Goal: Transaction & Acquisition: Purchase product/service

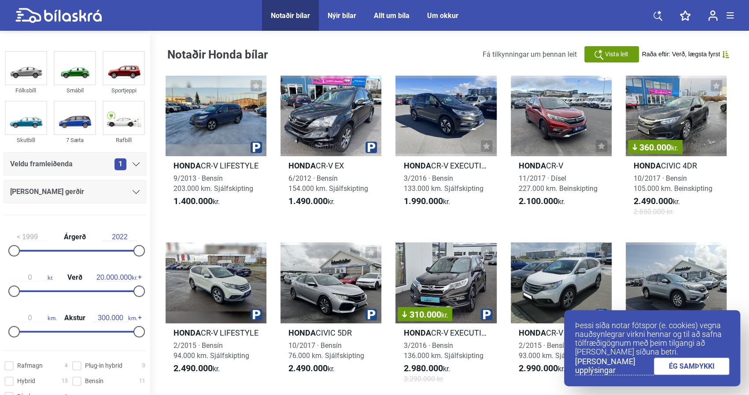
click at [84, 193] on div "[PERSON_NAME] gerðir" at bounding box center [74, 192] width 129 height 12
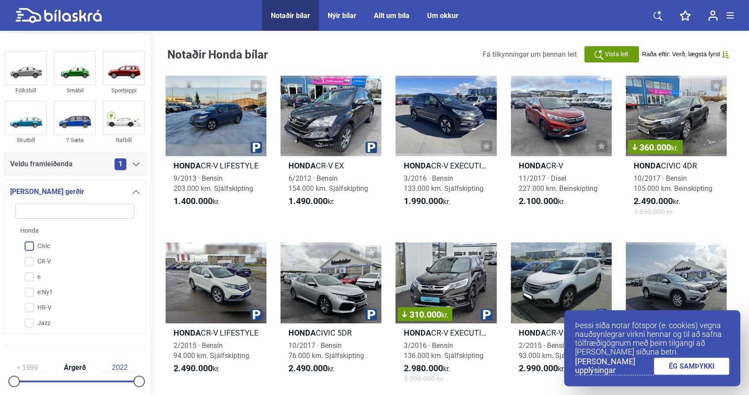
click at [33, 245] on input "Civic" at bounding box center [69, 246] width 120 height 15
checkbox input "true"
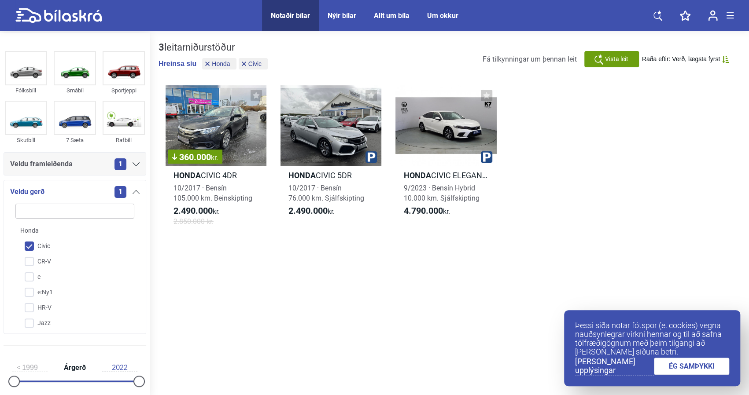
click at [271, 285] on div "3 leitarniðurstöður Hreinsa síu Honda Civic Fá tilkynningar um þennan leit Vist…" at bounding box center [449, 215] width 599 height 364
click at [334, 147] on div at bounding box center [330, 125] width 101 height 81
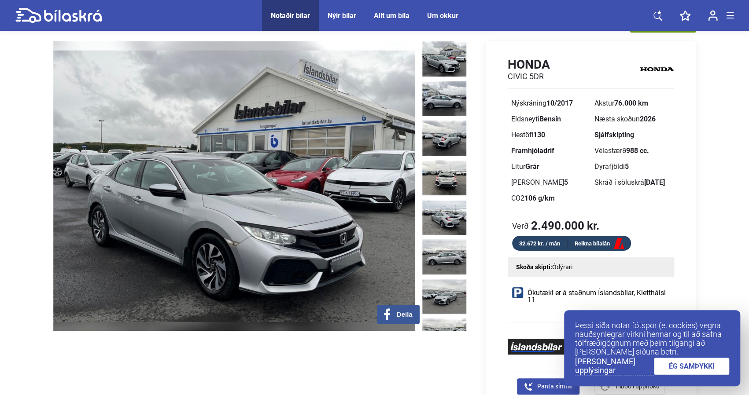
scroll to position [25, 0]
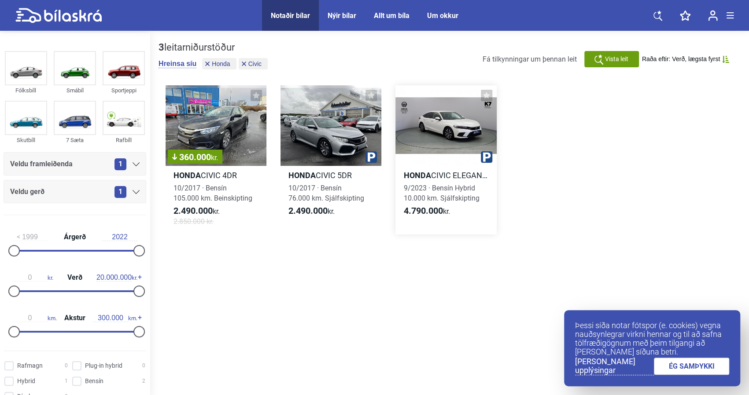
click at [462, 162] on div at bounding box center [445, 125] width 101 height 81
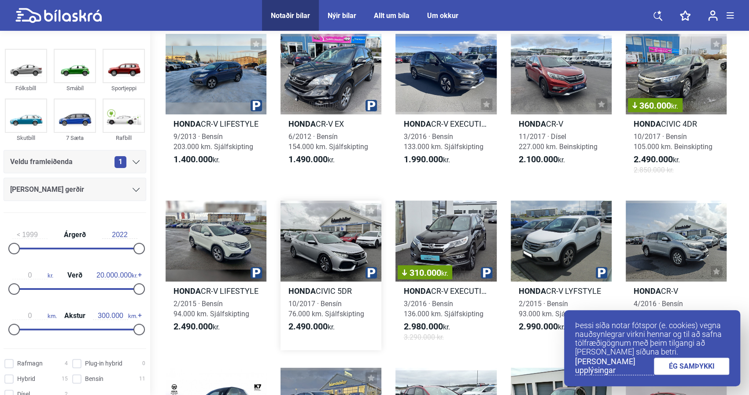
scroll to position [50, 0]
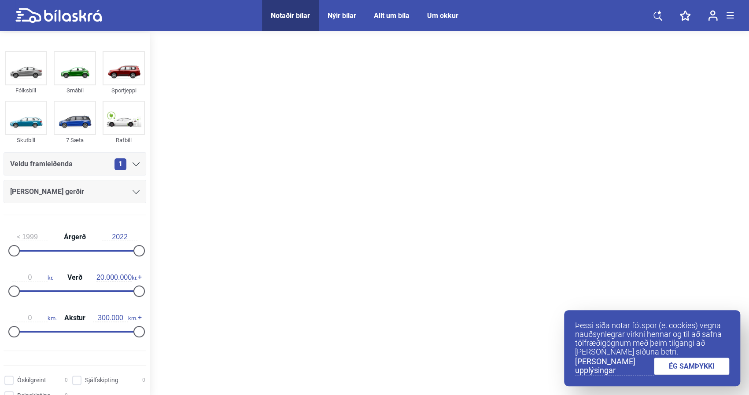
click at [63, 166] on span "Veldu framleiðenda" at bounding box center [41, 164] width 63 height 12
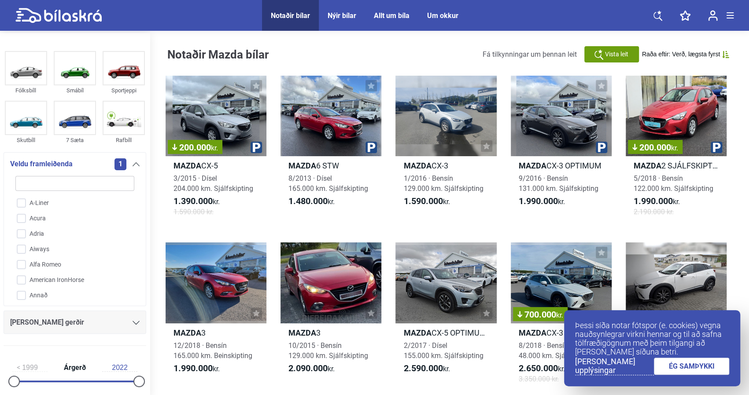
click at [78, 171] on div "A-Liner Acura Adria Aiways Alfa Romeo American IronHorse Annað Aprilia Arctic C…" at bounding box center [74, 235] width 129 height 131
click at [92, 166] on div "Veldu framleiðenda 1" at bounding box center [74, 164] width 129 height 12
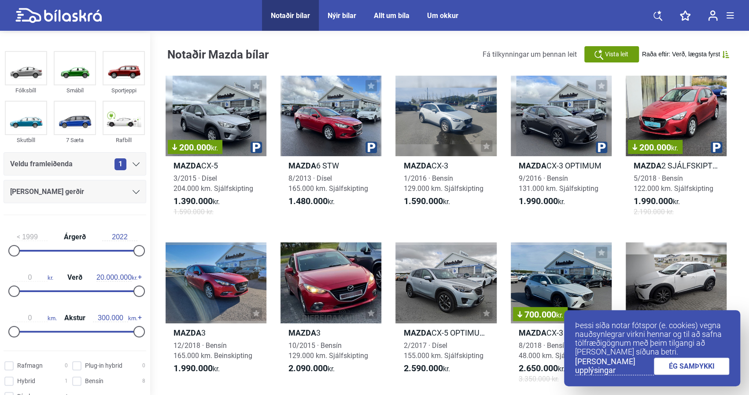
click at [123, 198] on div "[PERSON_NAME] gerðir" at bounding box center [75, 191] width 143 height 23
click at [132, 192] on icon at bounding box center [135, 192] width 7 height 4
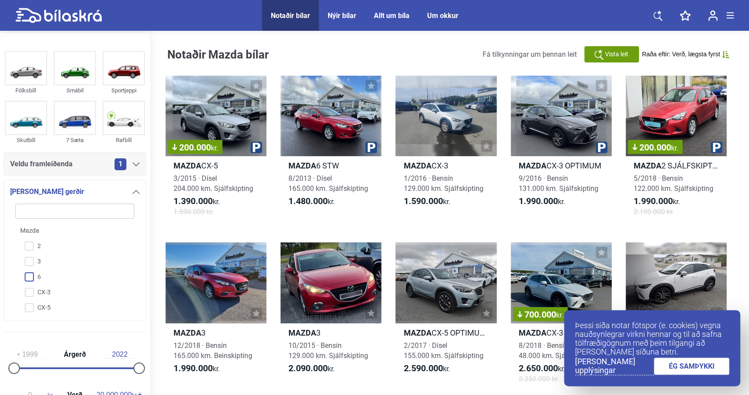
click at [39, 273] on input "6" at bounding box center [69, 277] width 120 height 15
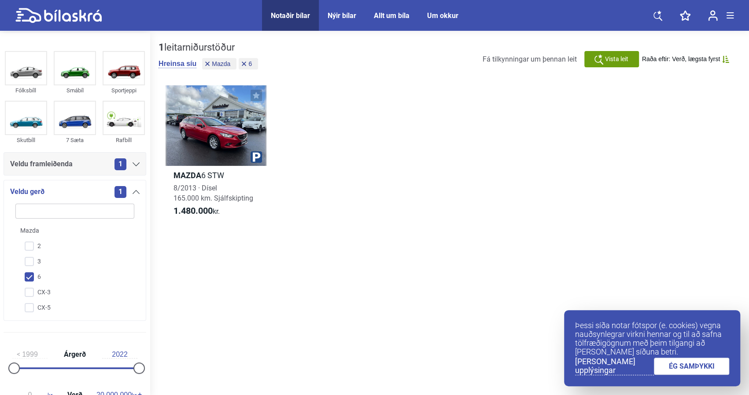
click at [31, 271] on input "6" at bounding box center [69, 277] width 120 height 15
checkbox input "false"
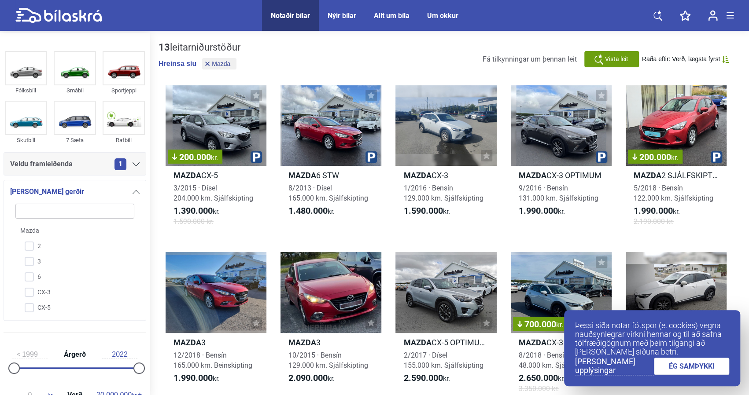
click at [121, 189] on div "[PERSON_NAME] gerðir" at bounding box center [74, 192] width 129 height 12
